Goal: Task Accomplishment & Management: Manage account settings

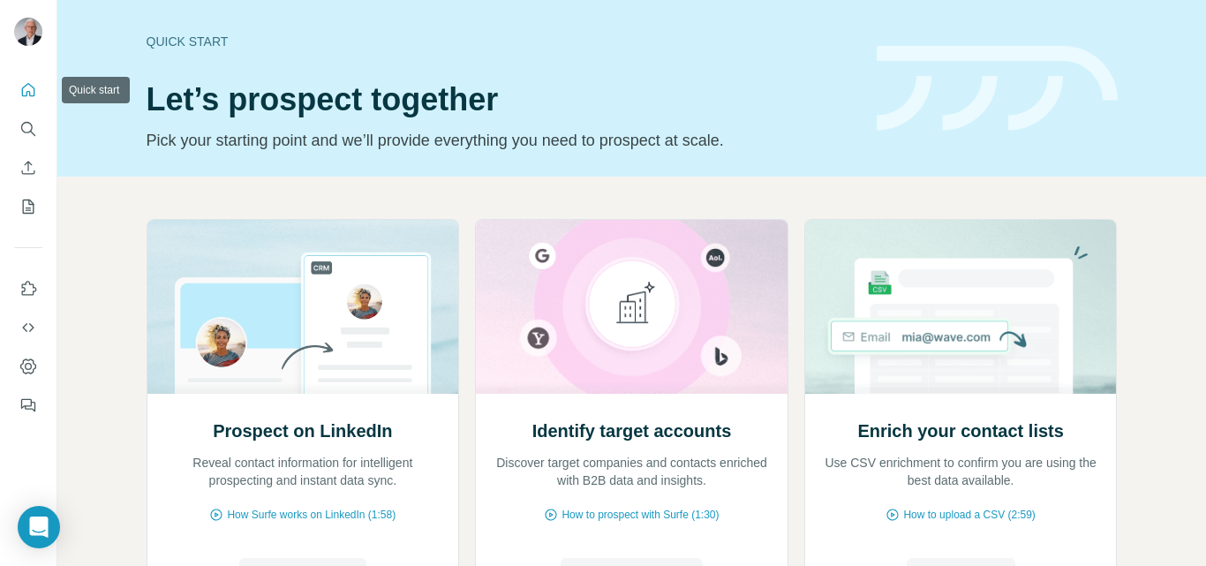
click at [25, 85] on icon "Quick start" at bounding box center [28, 90] width 18 height 18
click at [28, 137] on icon "Search" at bounding box center [28, 129] width 18 height 18
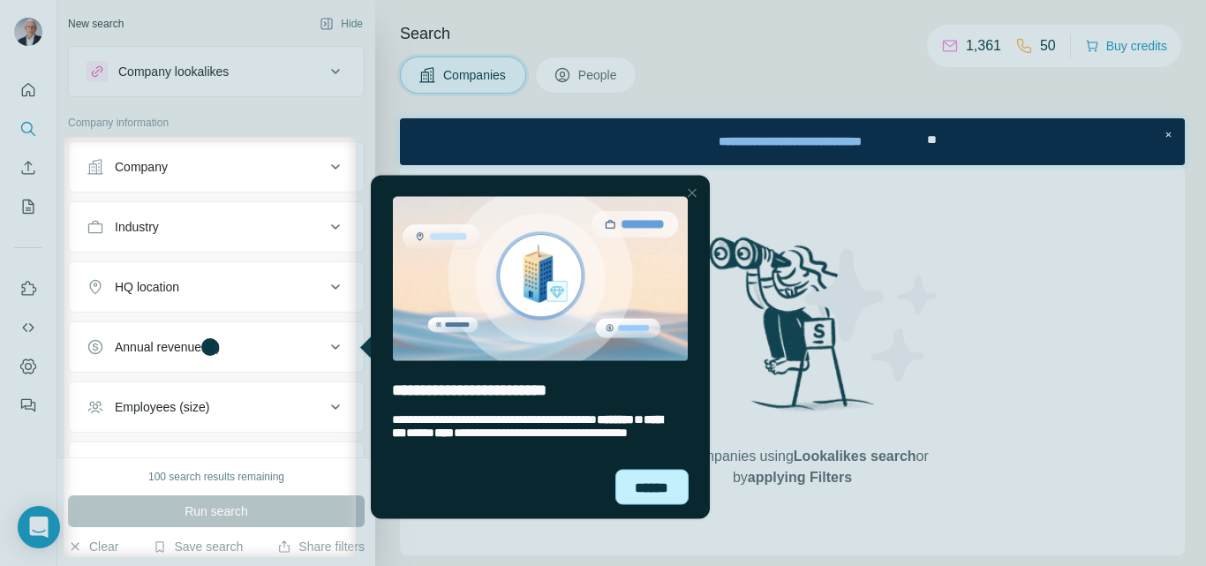
click at [667, 484] on div "******" at bounding box center [652, 486] width 73 height 35
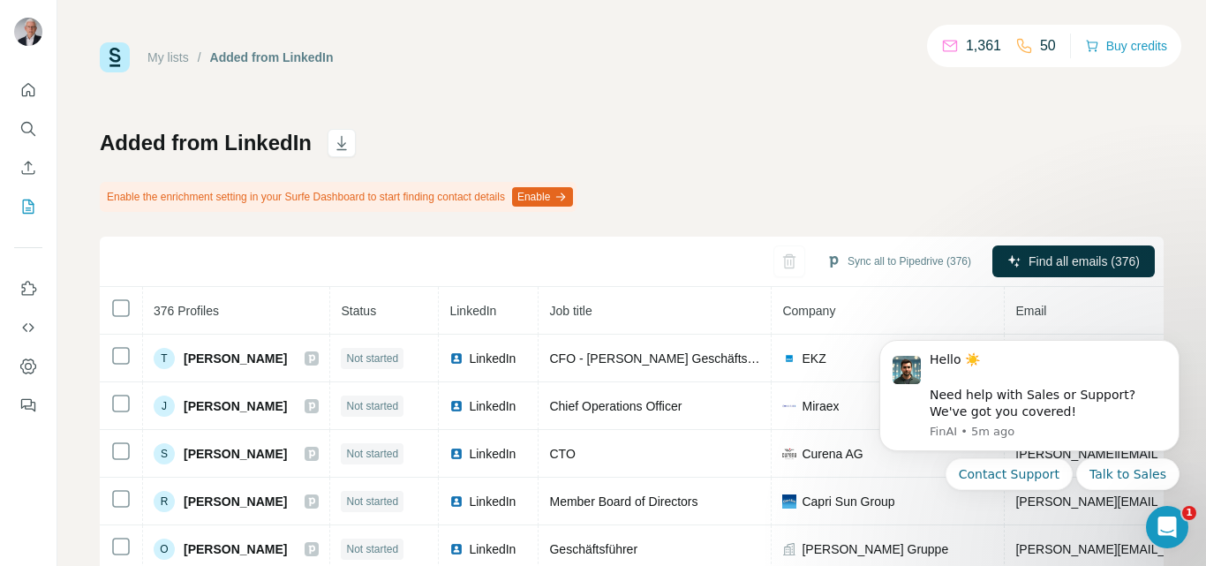
click at [603, 146] on div "Added from LinkedIn Enable the enrichment setting in your Surfe Dashboard to st…" at bounding box center [632, 441] width 1064 height 624
click at [1175, 343] on icon "Dismiss notification" at bounding box center [1175, 346] width 10 height 10
click at [895, 264] on button "Sync to Pipedrive (1)" at bounding box center [912, 261] width 144 height 26
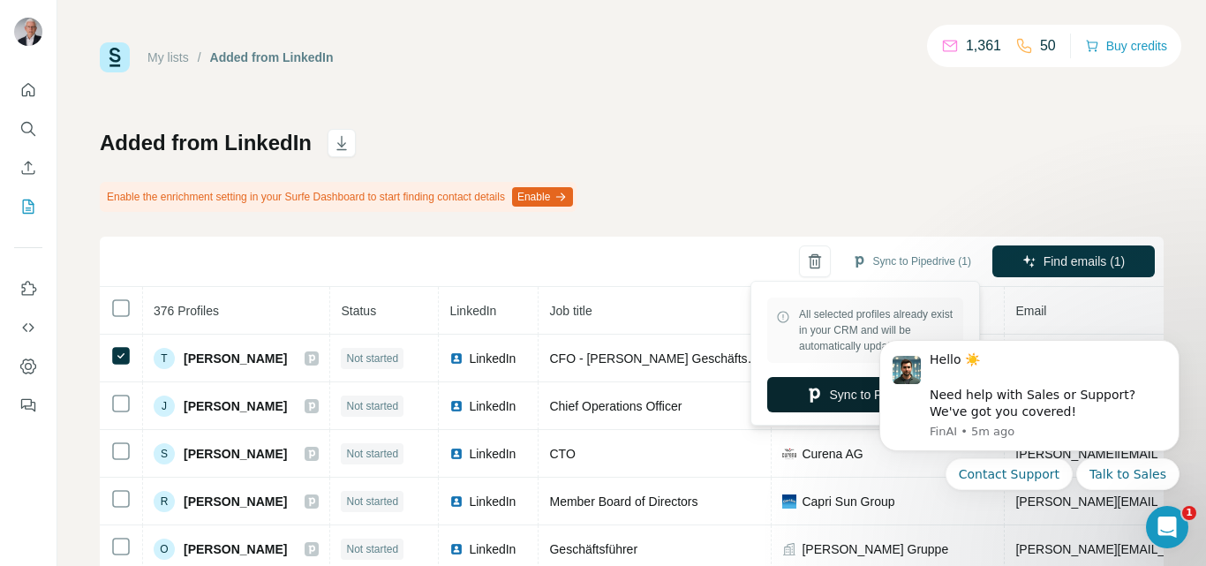
click at [843, 404] on button "Sync to Pipedrive" at bounding box center [865, 394] width 196 height 35
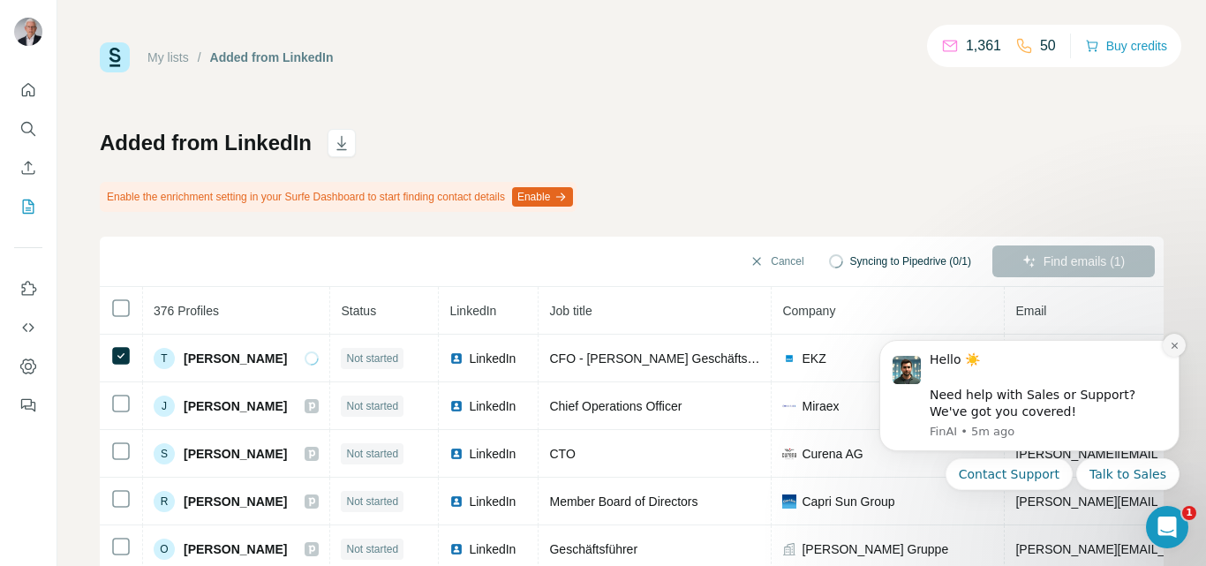
click at [1182, 343] on button "Dismiss notification" at bounding box center [1174, 345] width 23 height 23
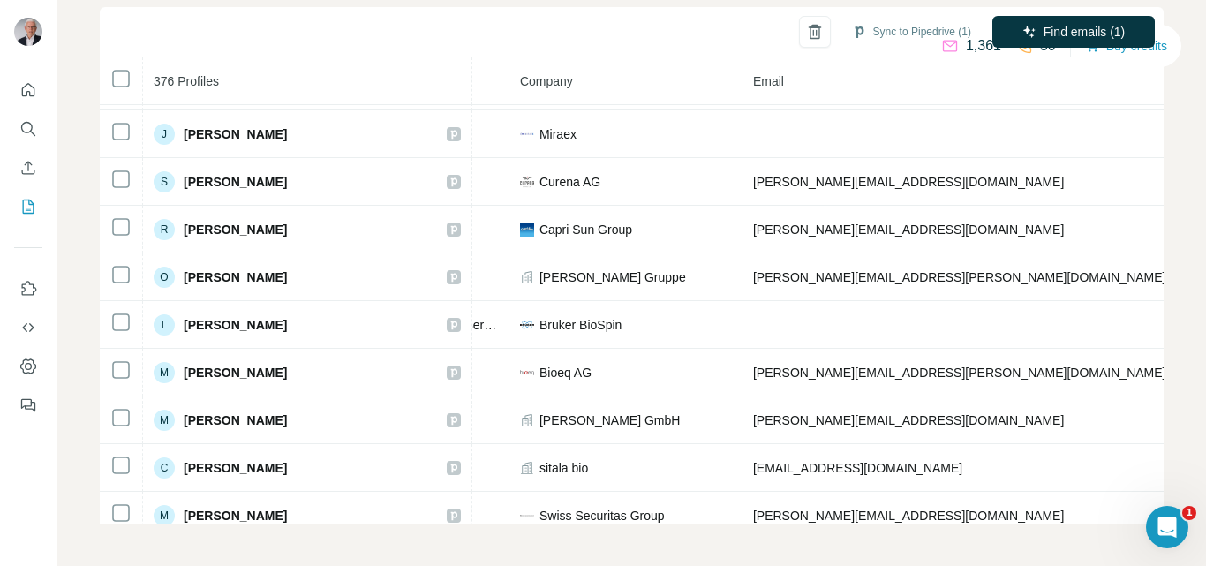
scroll to position [0, 404]
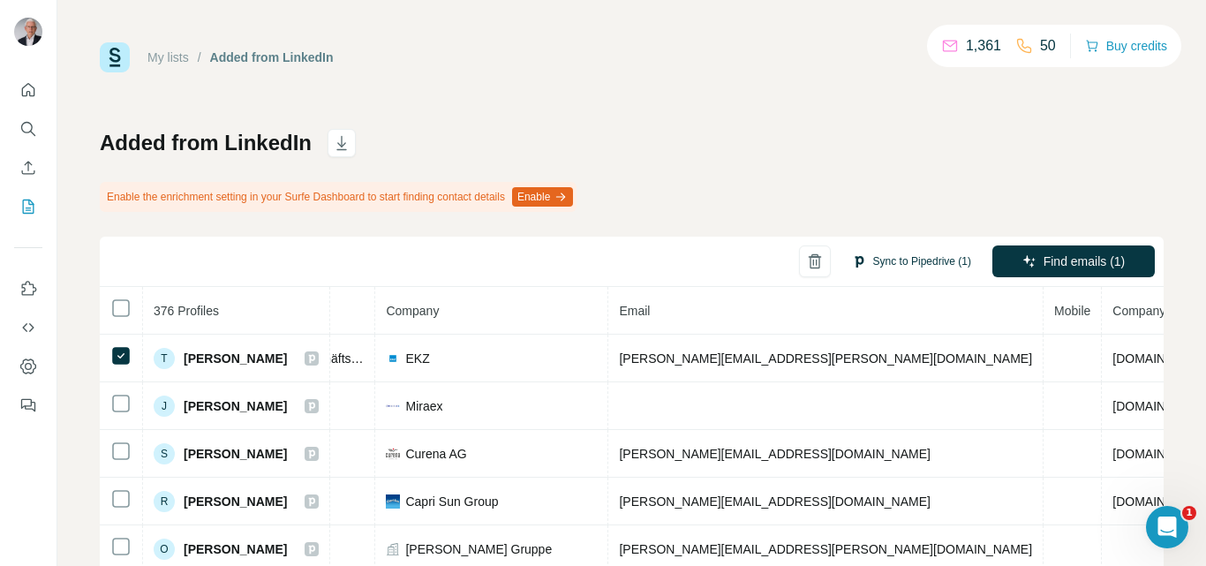
click at [877, 268] on button "Sync to Pipedrive (1)" at bounding box center [912, 261] width 144 height 26
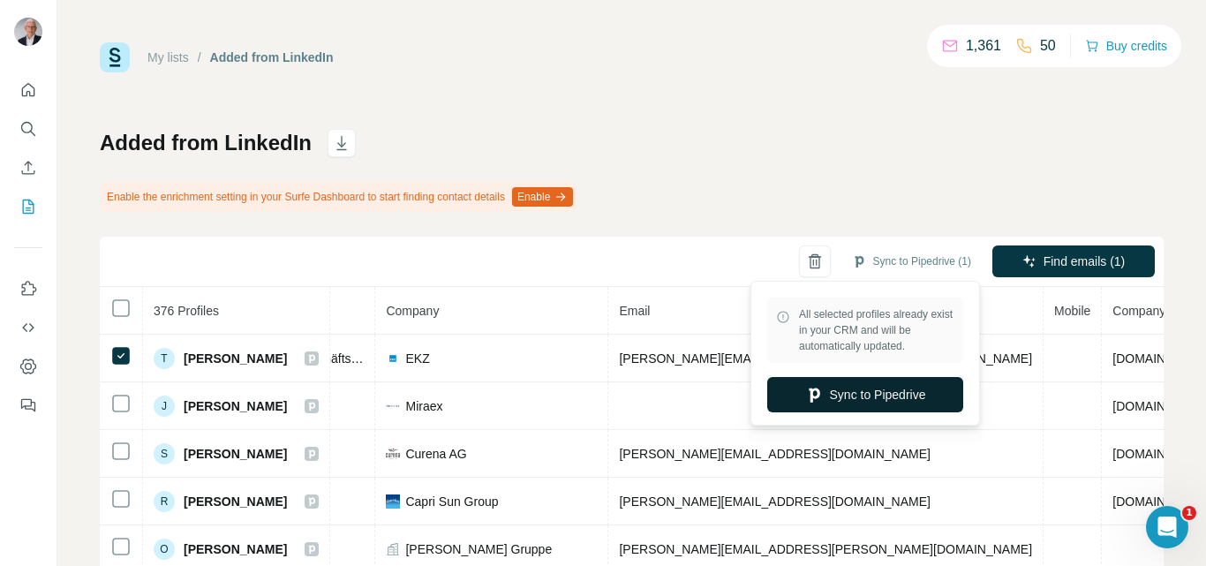
click at [832, 402] on button "Sync to Pipedrive" at bounding box center [865, 394] width 196 height 35
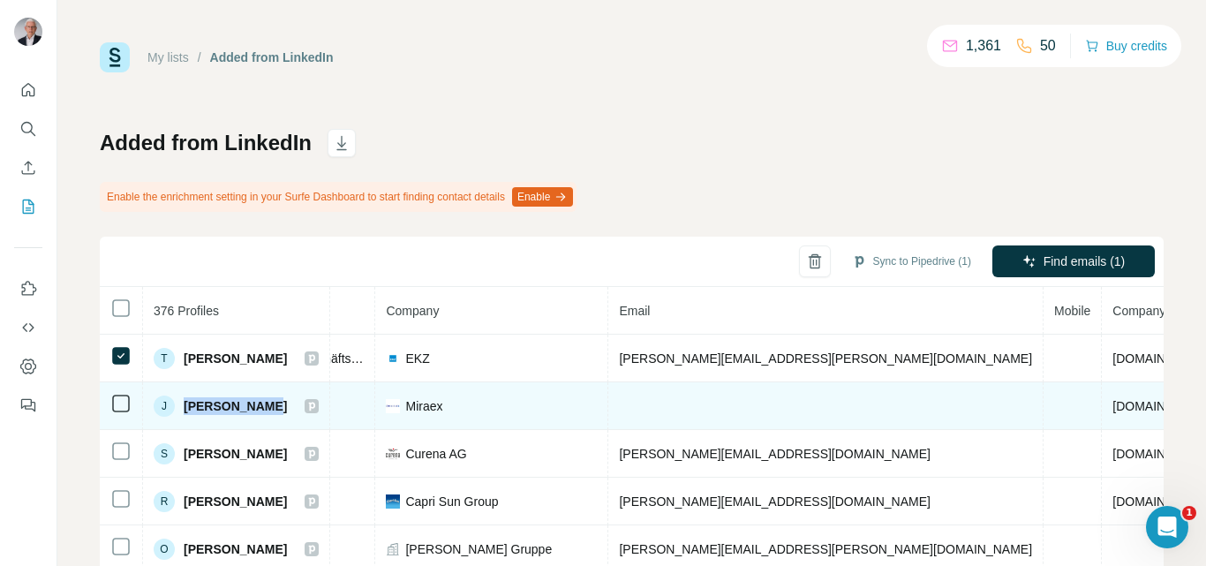
copy span "Jerome Dutel"
drag, startPoint x: 272, startPoint y: 408, endPoint x: 185, endPoint y: 408, distance: 86.5
click at [185, 408] on div "J Jerome Dutel" at bounding box center [236, 406] width 165 height 21
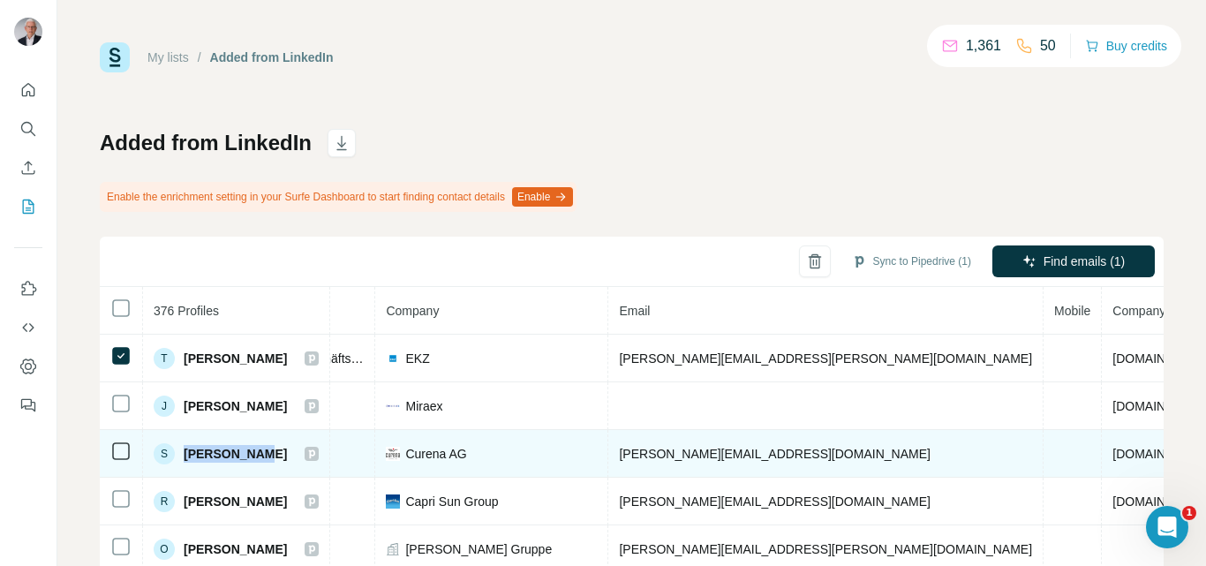
drag, startPoint x: 268, startPoint y: 467, endPoint x: 185, endPoint y: 457, distance: 83.7
click at [185, 457] on td "S Stefan Jost" at bounding box center [236, 454] width 187 height 48
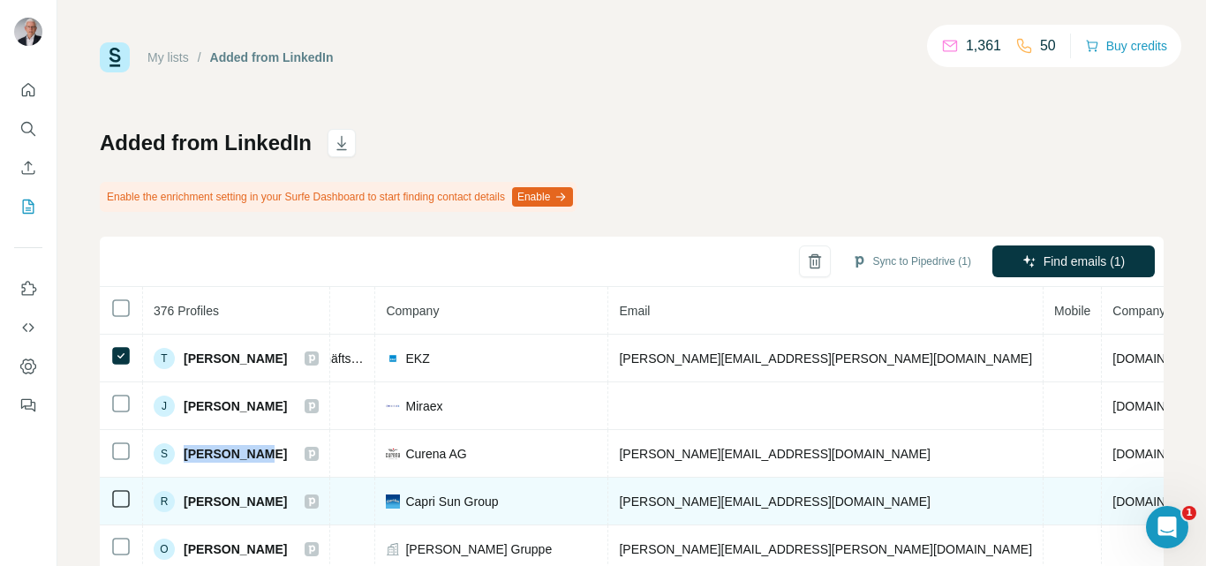
scroll to position [88, 397]
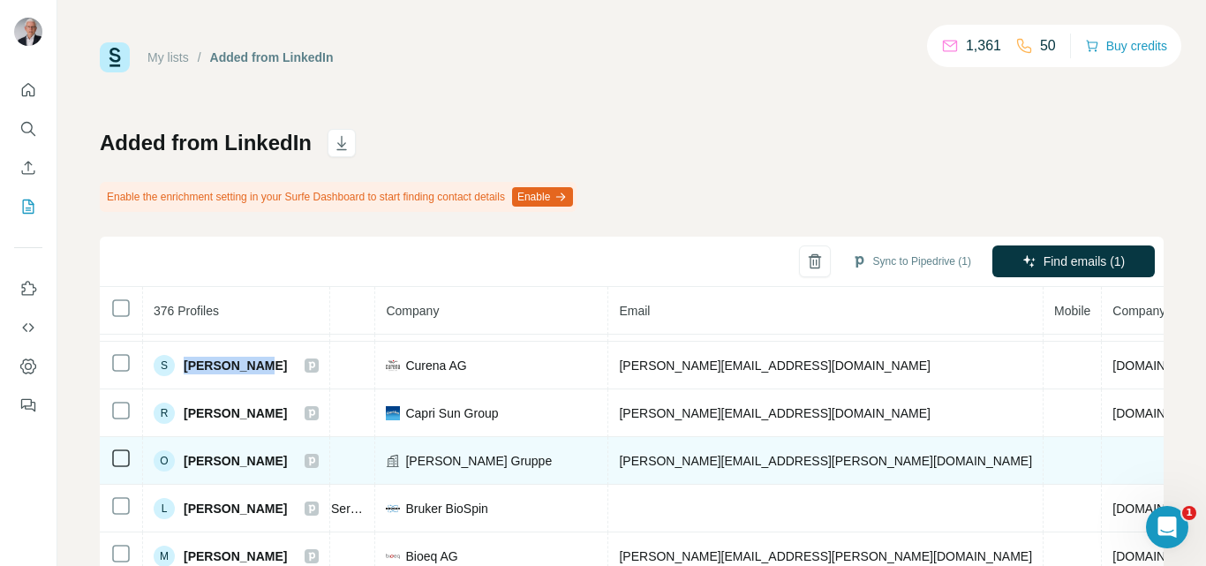
drag, startPoint x: 270, startPoint y: 472, endPoint x: 181, endPoint y: 471, distance: 89.2
click at [181, 471] on div "O Oliver Zweifel" at bounding box center [236, 460] width 165 height 21
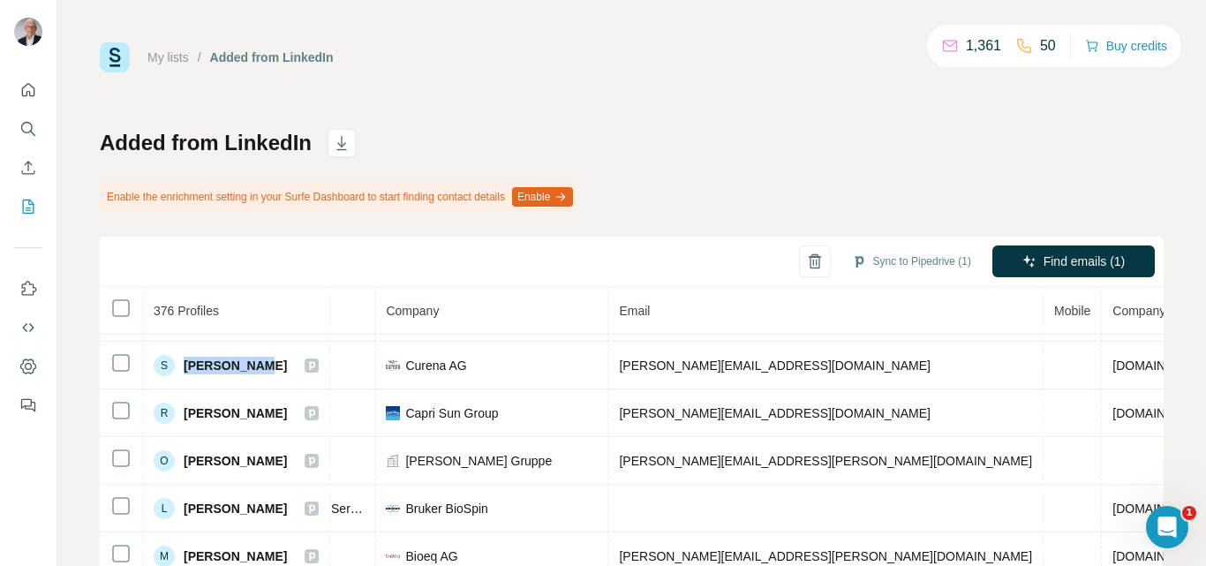
copy span "[PERSON_NAME]"
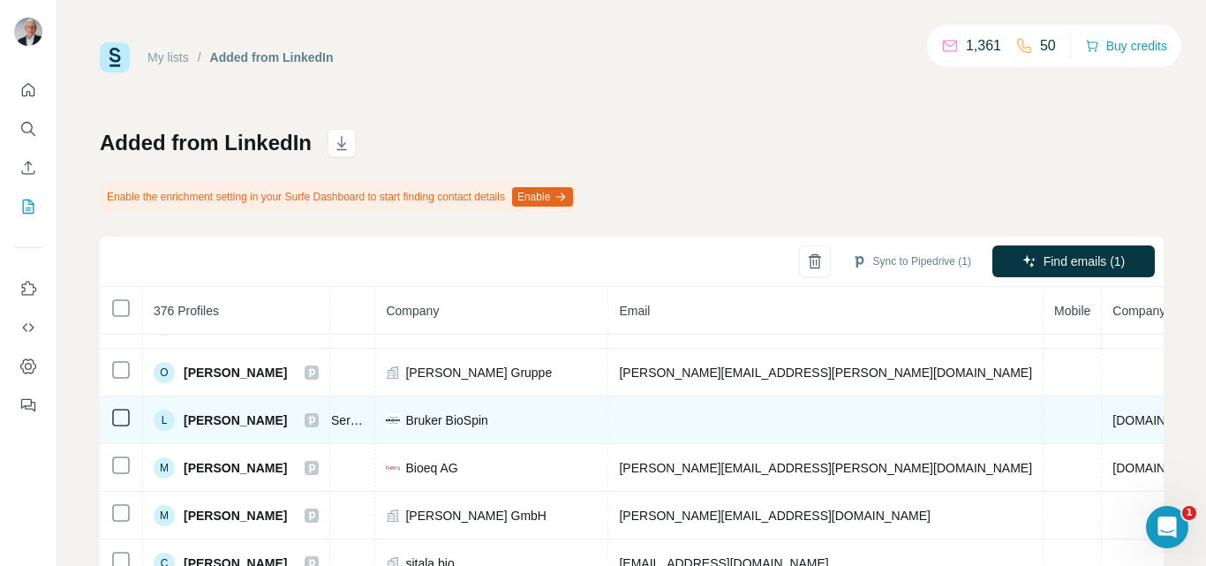
scroll to position [265, 397]
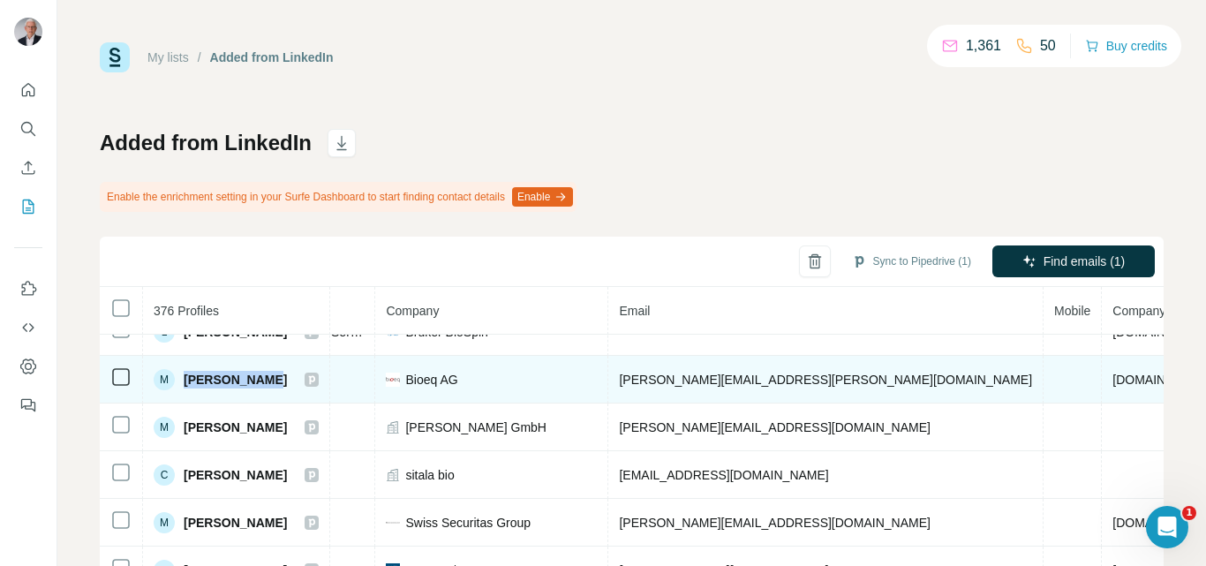
copy span "[PERSON_NAME]"
drag, startPoint x: 275, startPoint y: 394, endPoint x: 185, endPoint y: 392, distance: 90.1
click at [185, 392] on td "M Martin Huber" at bounding box center [236, 380] width 187 height 48
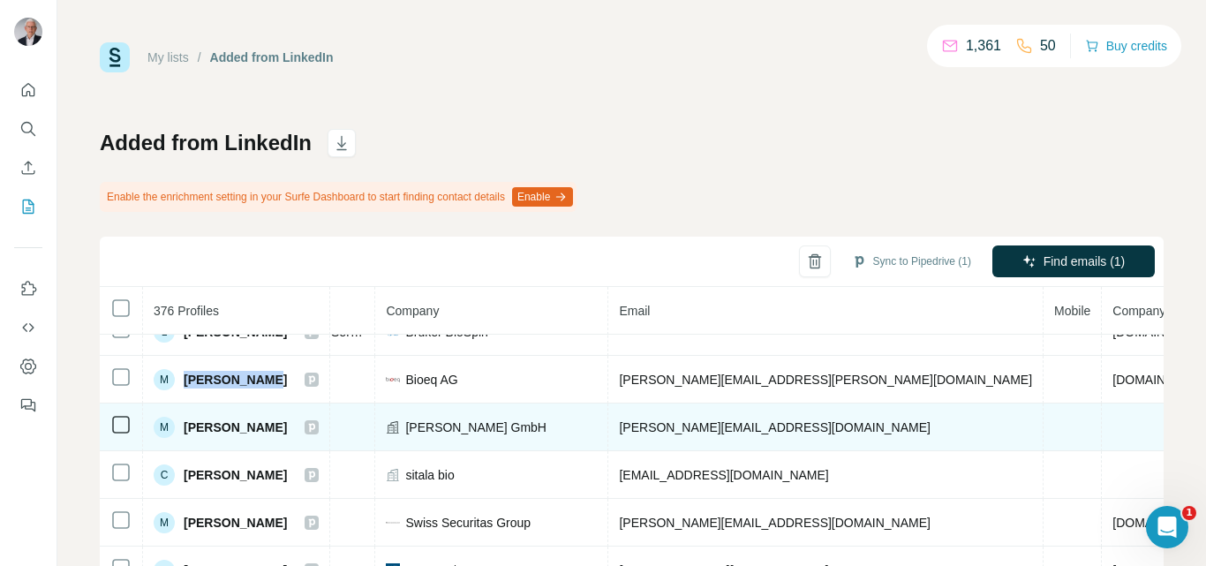
drag, startPoint x: 282, startPoint y: 438, endPoint x: 183, endPoint y: 426, distance: 99.7
click at [183, 426] on td "M Michael Hauser" at bounding box center [236, 428] width 187 height 48
copy span "[PERSON_NAME]"
click at [319, 435] on div "M Michael Hauser" at bounding box center [236, 427] width 165 height 21
click at [315, 428] on icon at bounding box center [312, 427] width 6 height 9
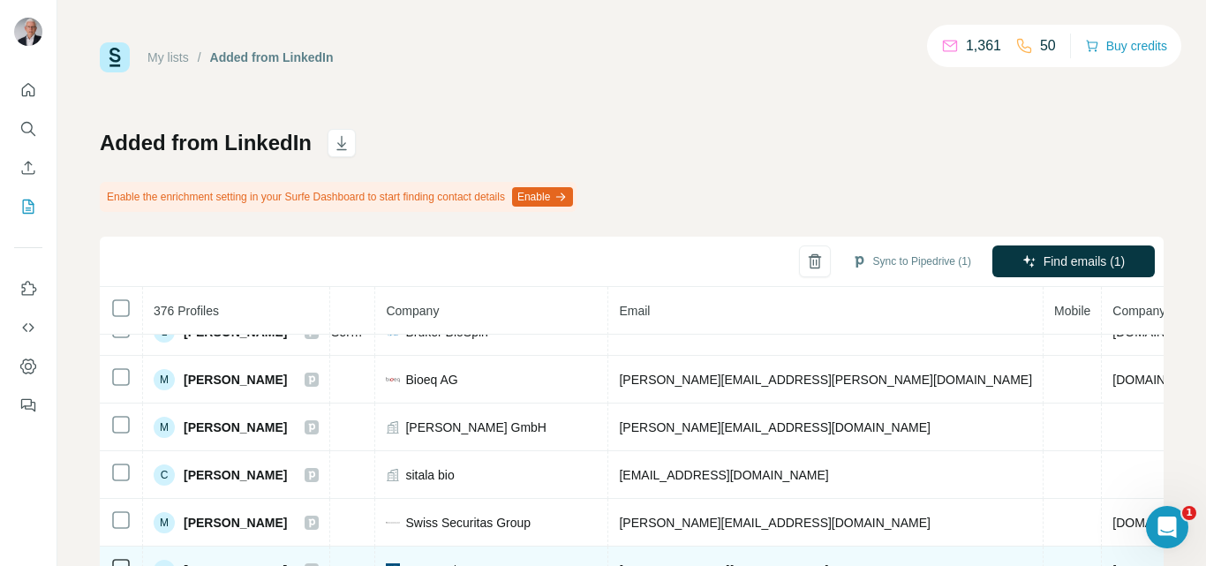
scroll to position [353, 397]
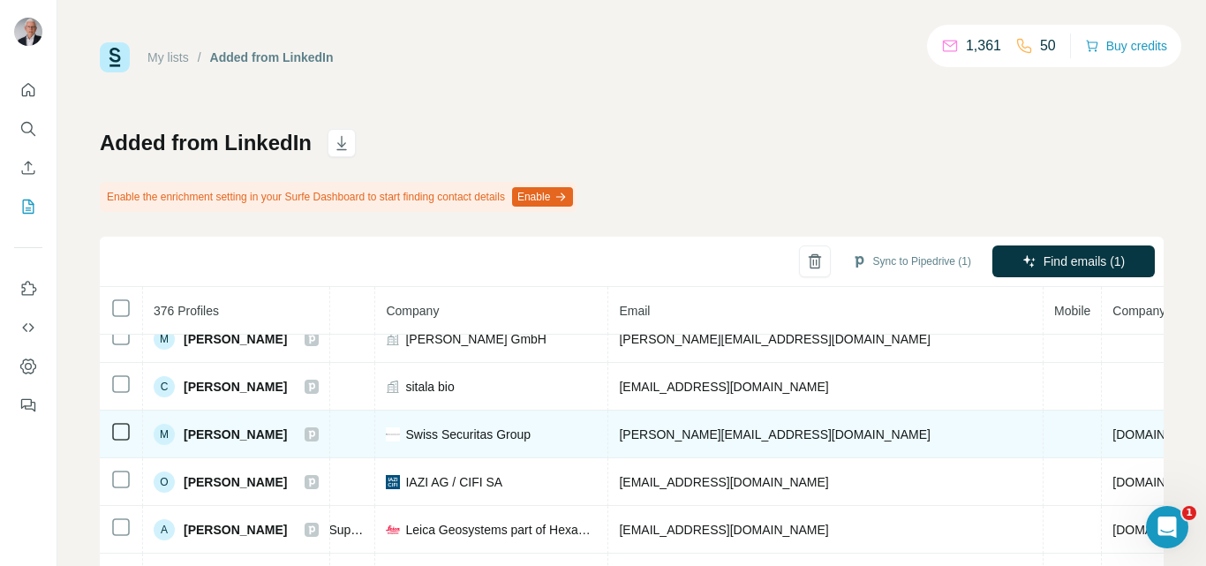
click at [317, 433] on icon at bounding box center [311, 434] width 11 height 14
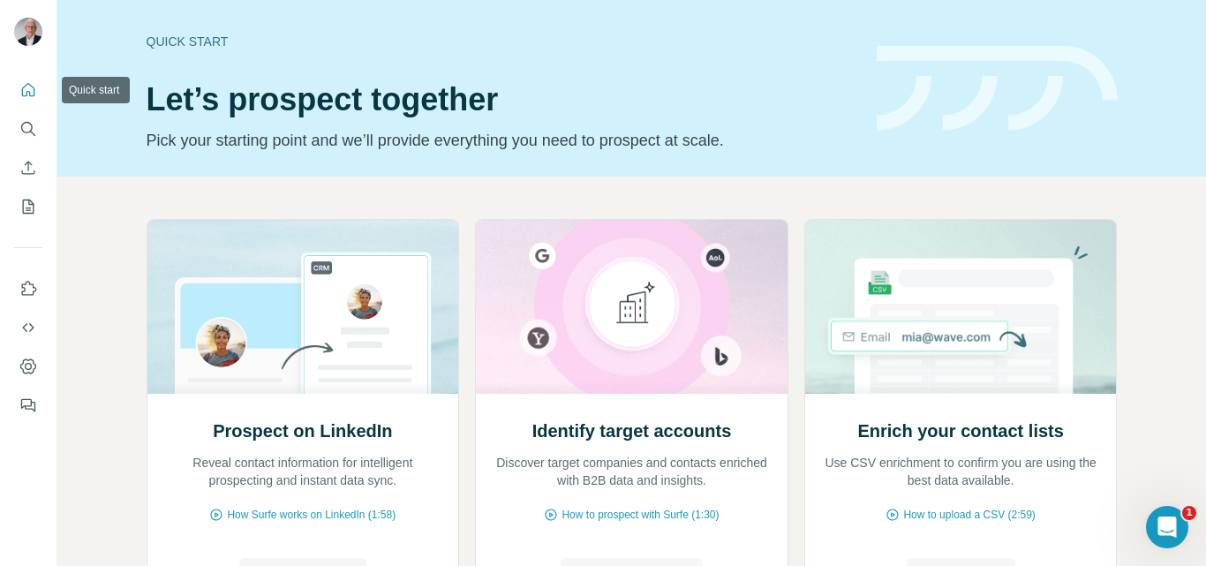
click at [17, 97] on button "Quick start" at bounding box center [28, 90] width 28 height 32
click at [21, 132] on icon "Search" at bounding box center [28, 129] width 18 height 18
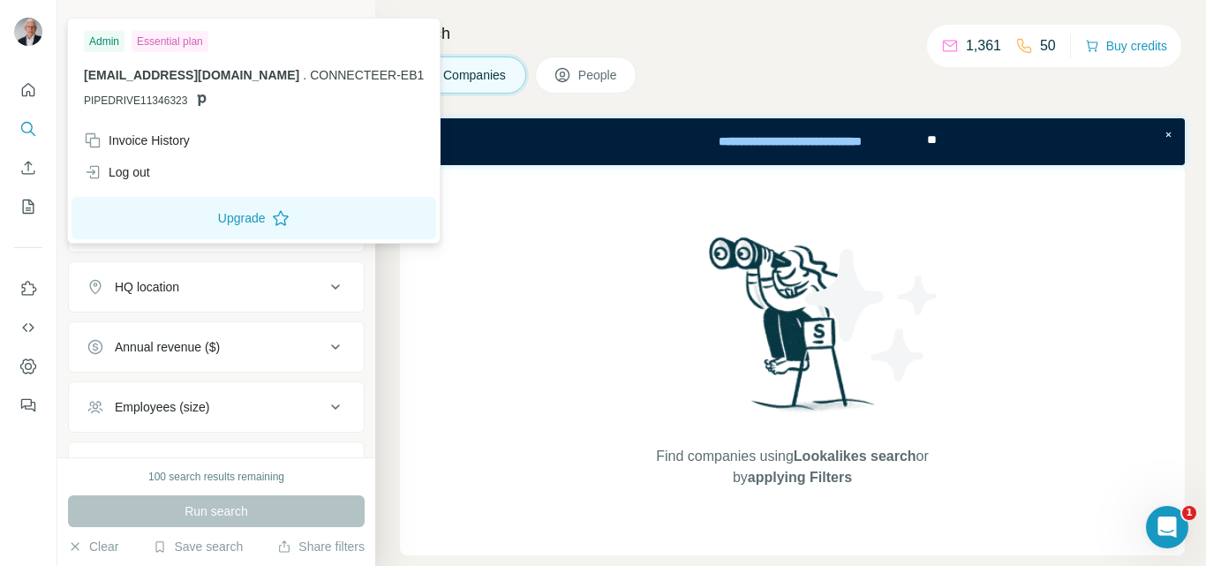
click at [26, 36] on img at bounding box center [28, 32] width 28 height 28
click at [27, 184] on nav at bounding box center [28, 148] width 28 height 148
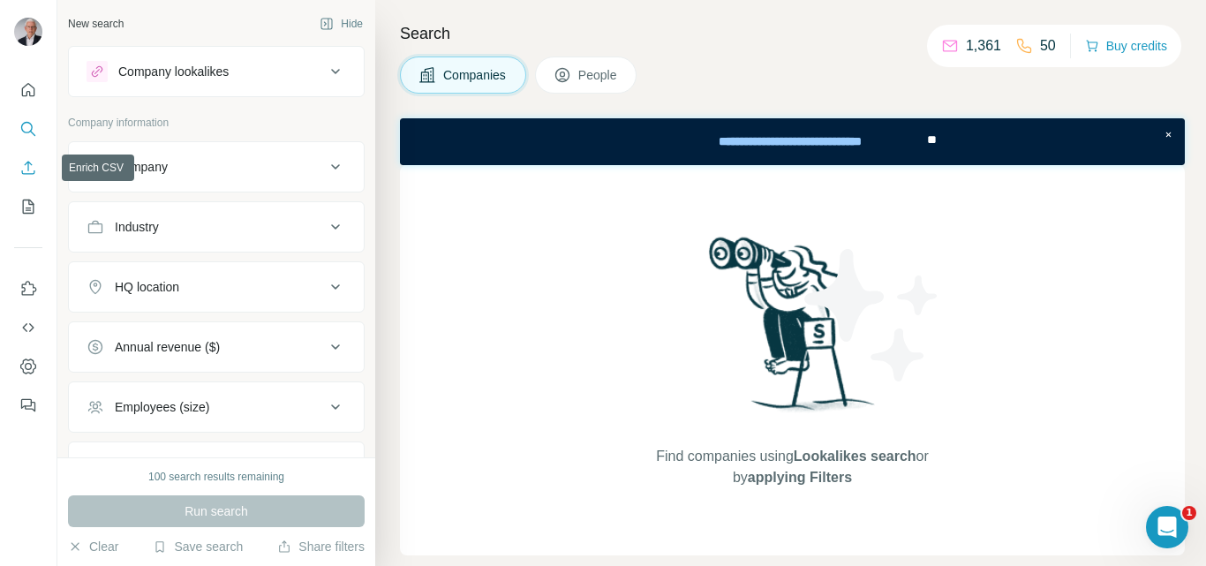
click at [26, 167] on icon "Enrich CSV" at bounding box center [28, 168] width 18 height 18
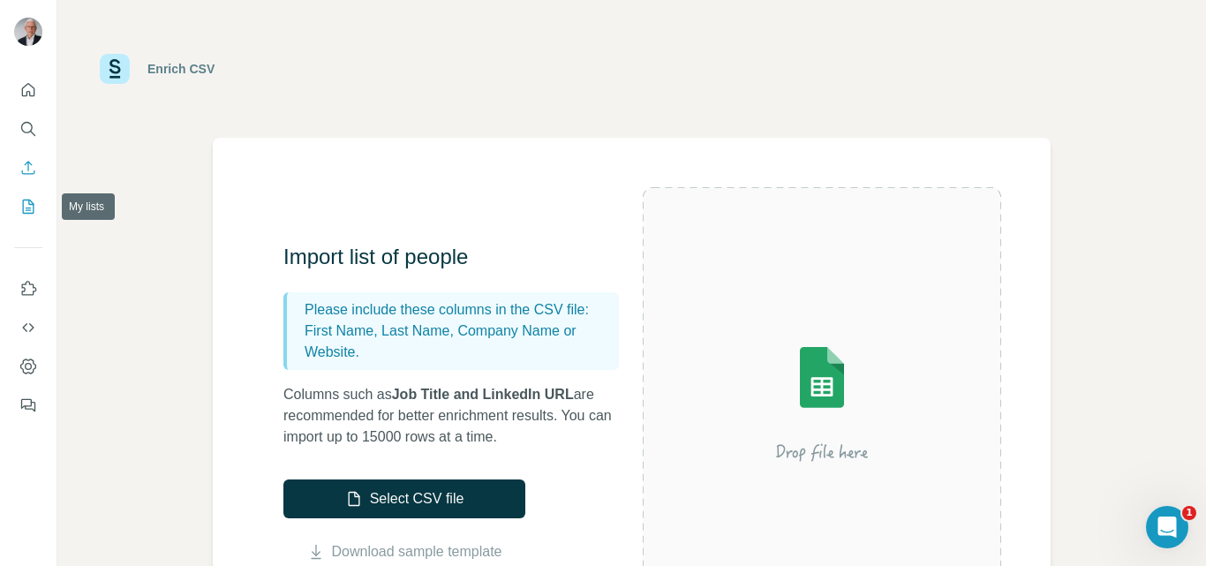
click at [29, 212] on icon "My lists" at bounding box center [28, 207] width 18 height 18
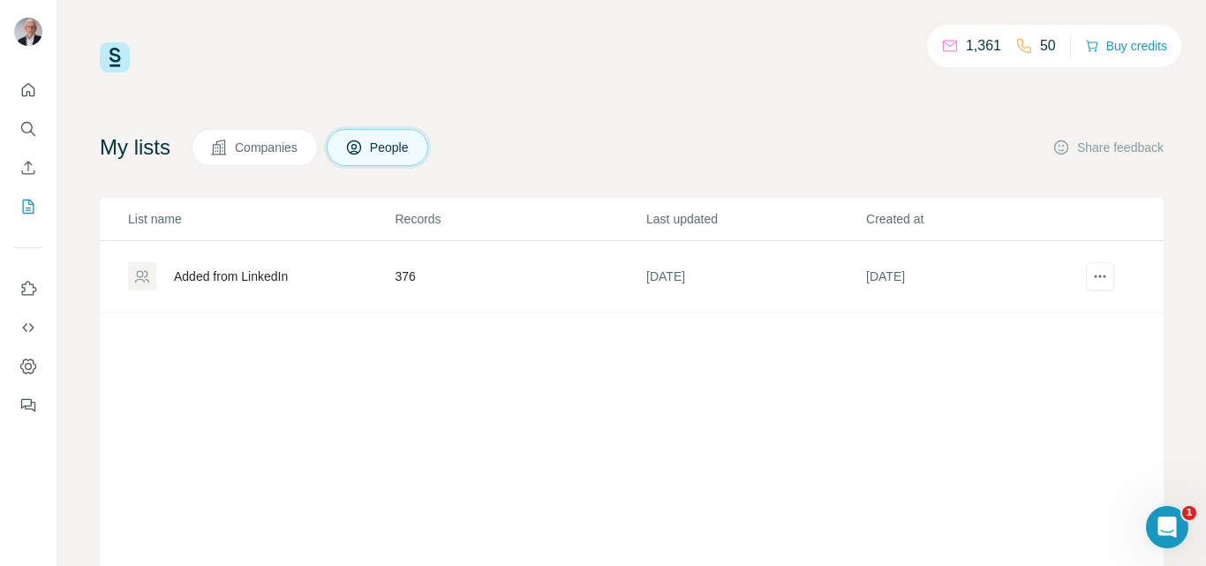
click at [428, 157] on button "People" at bounding box center [378, 147] width 102 height 37
click at [969, 49] on p "1,361" at bounding box center [983, 45] width 35 height 21
click at [17, 103] on button "Quick start" at bounding box center [28, 90] width 28 height 32
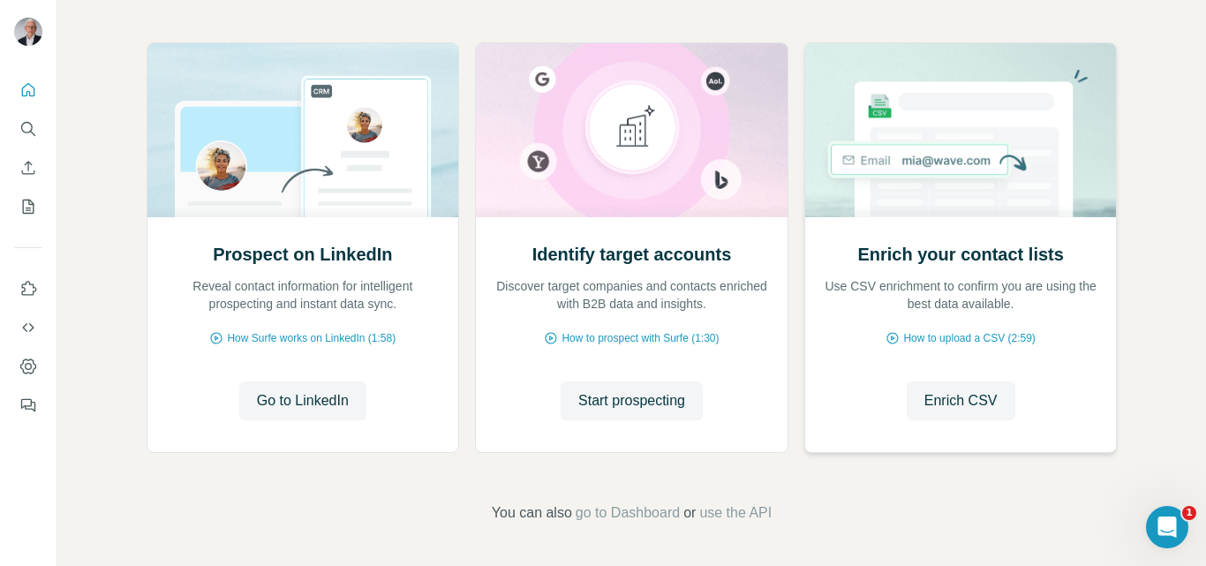
scroll to position [177, 0]
